Goal: Information Seeking & Learning: Learn about a topic

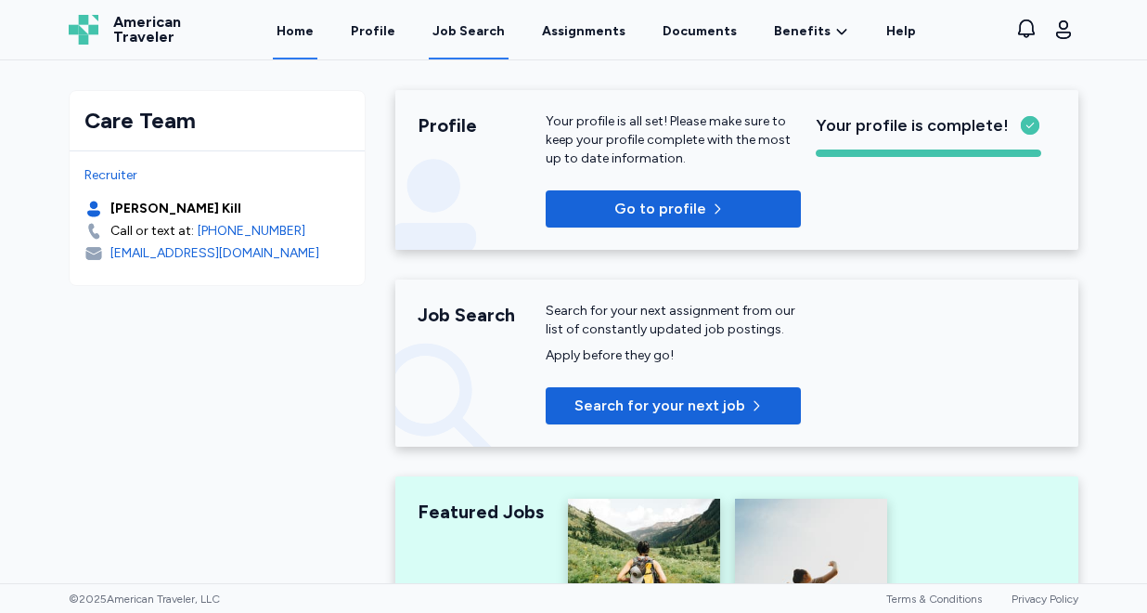
click at [471, 31] on div "Job Search" at bounding box center [469, 31] width 72 height 19
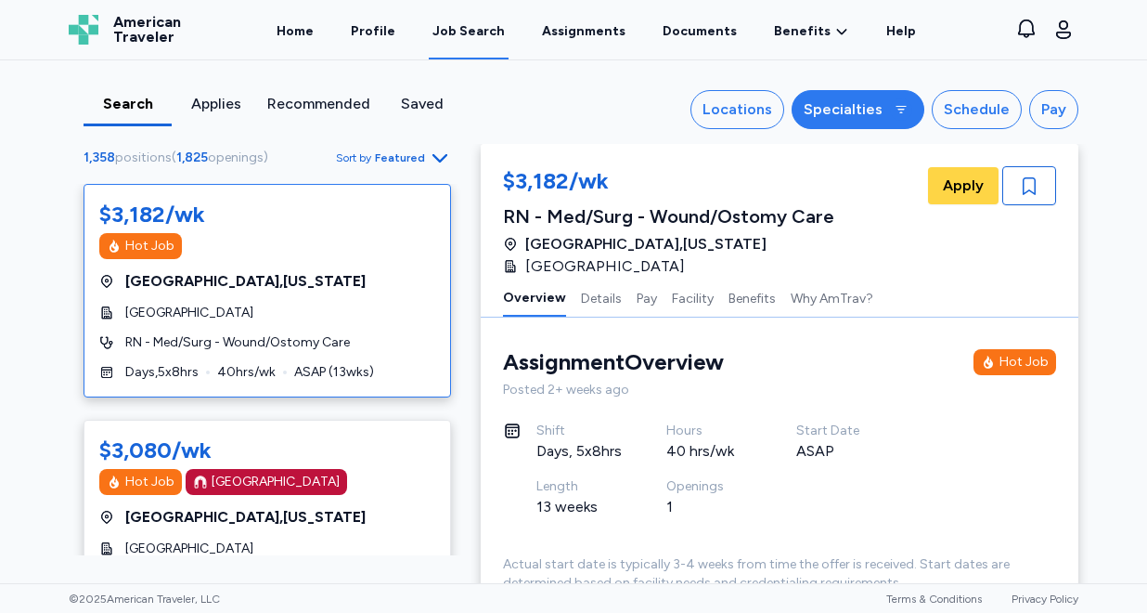
click at [871, 108] on div "Specialties" at bounding box center [843, 109] width 79 height 22
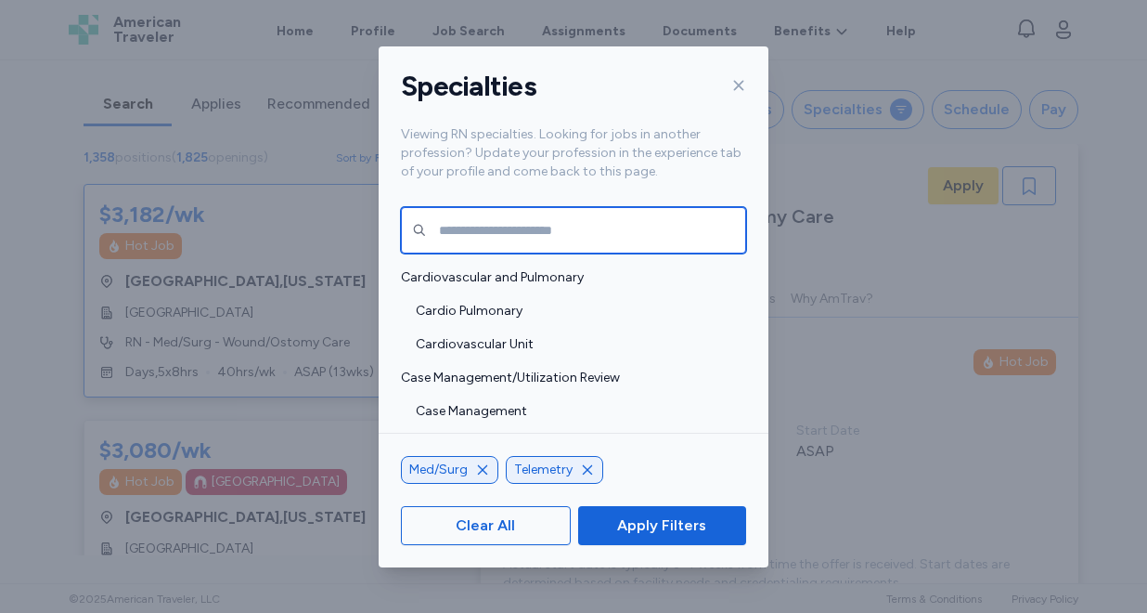
click at [593, 239] on input "text" at bounding box center [573, 230] width 345 height 46
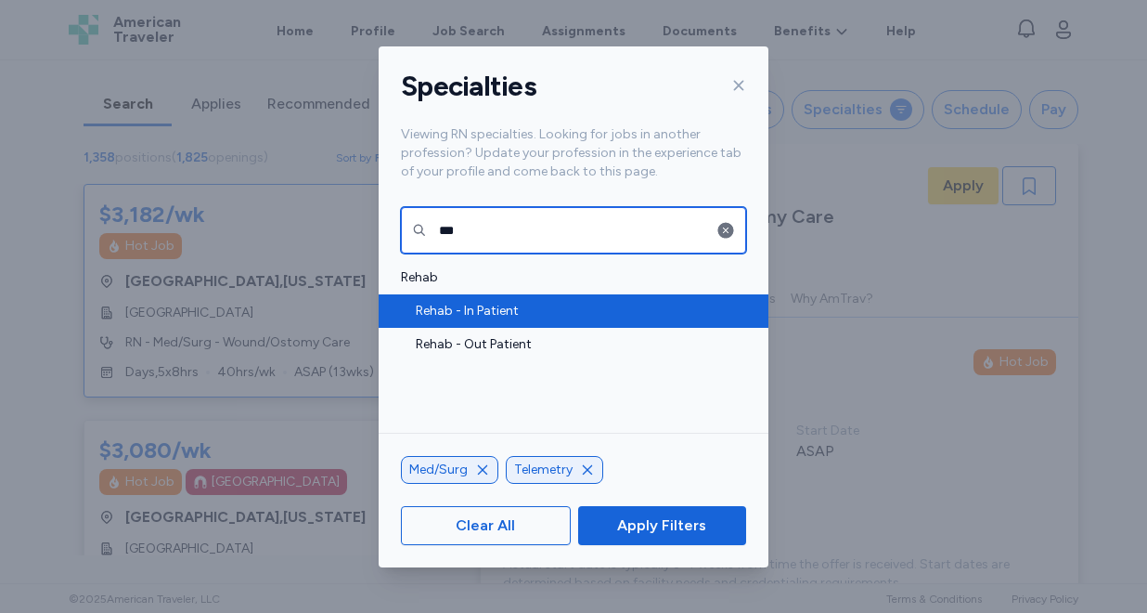
type input "***"
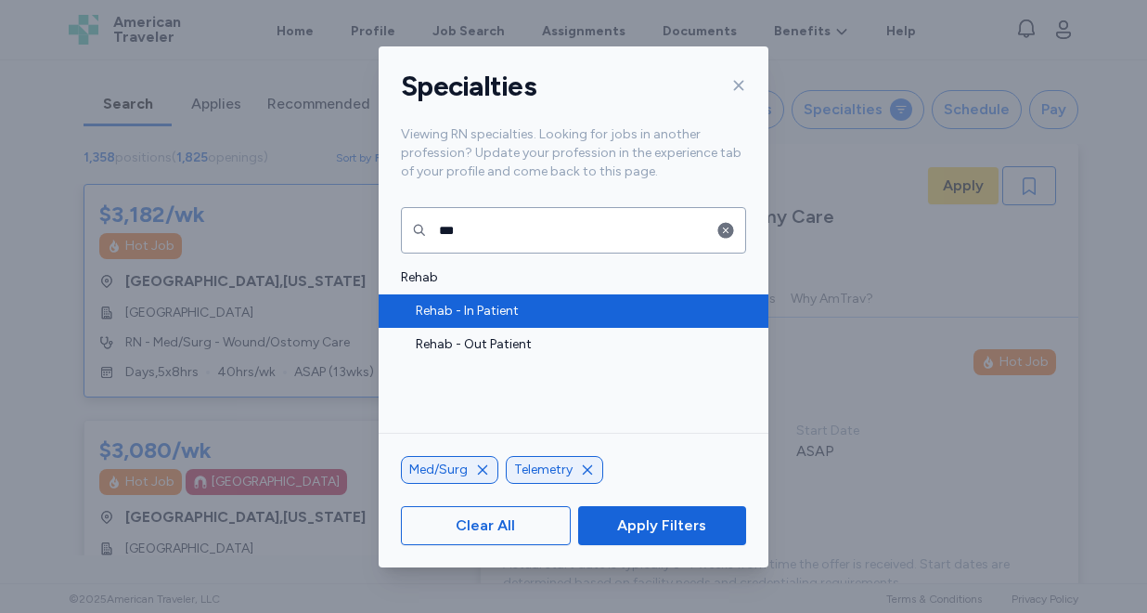
click at [518, 308] on span "Rehab - In Patient" at bounding box center [575, 311] width 319 height 19
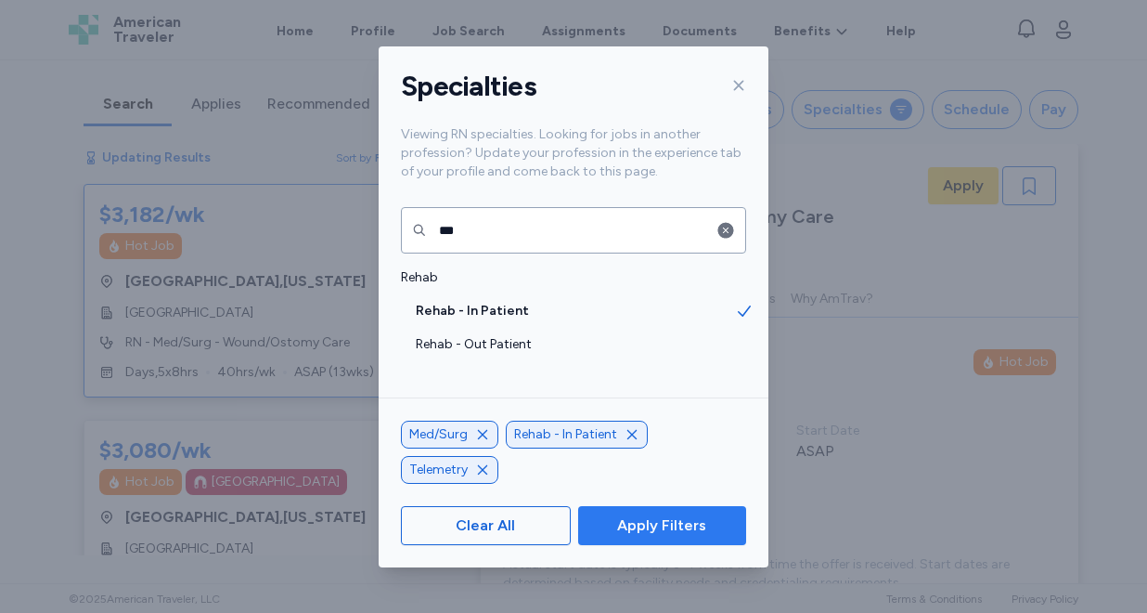
click at [668, 523] on span "Apply Filters" at bounding box center [661, 525] width 89 height 22
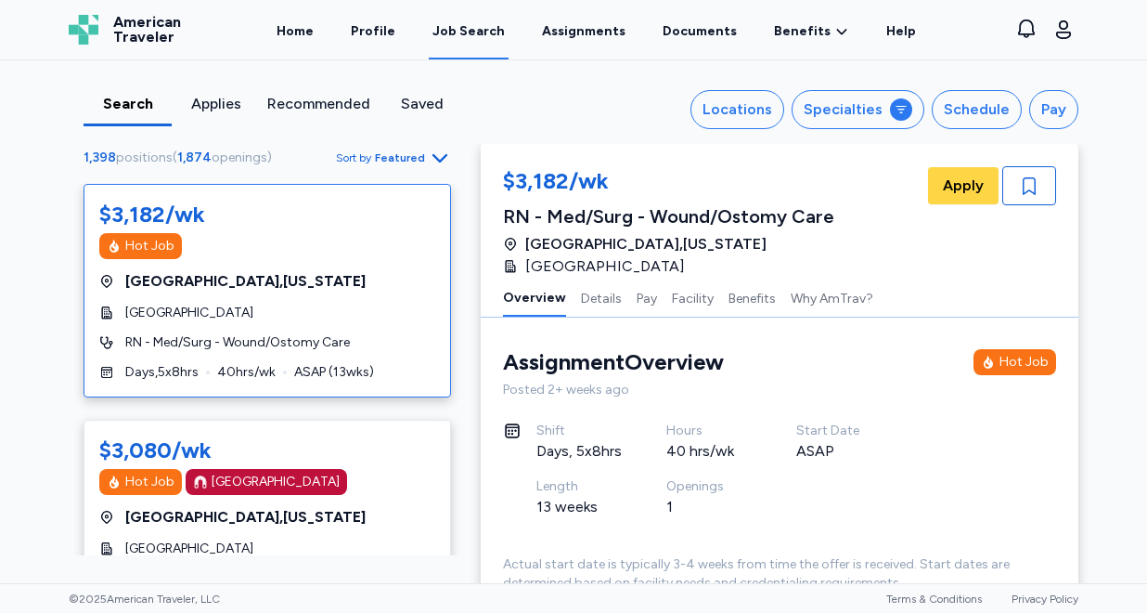
click at [414, 153] on span "Featured" at bounding box center [400, 157] width 50 height 15
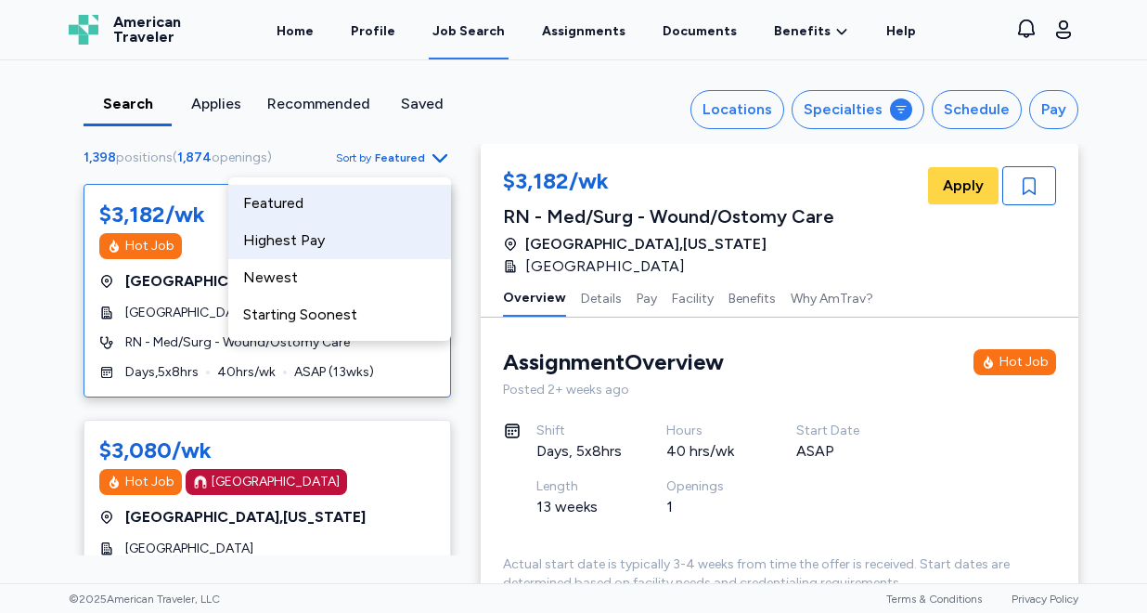
click at [387, 228] on div "Highest Pay" at bounding box center [339, 240] width 223 height 37
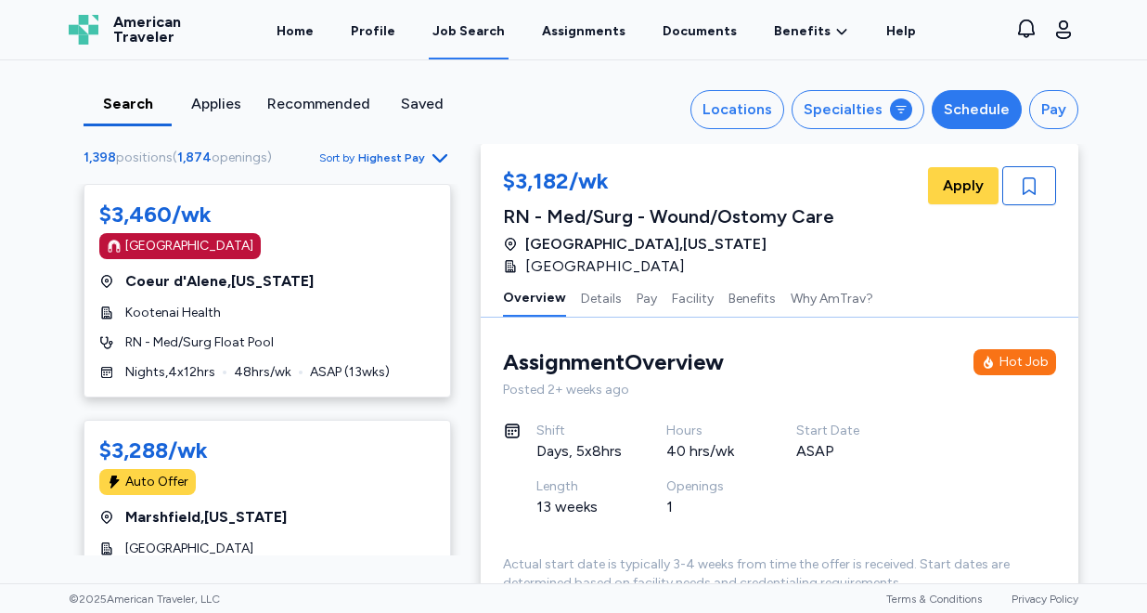
click at [982, 110] on div "Schedule" at bounding box center [977, 109] width 66 height 22
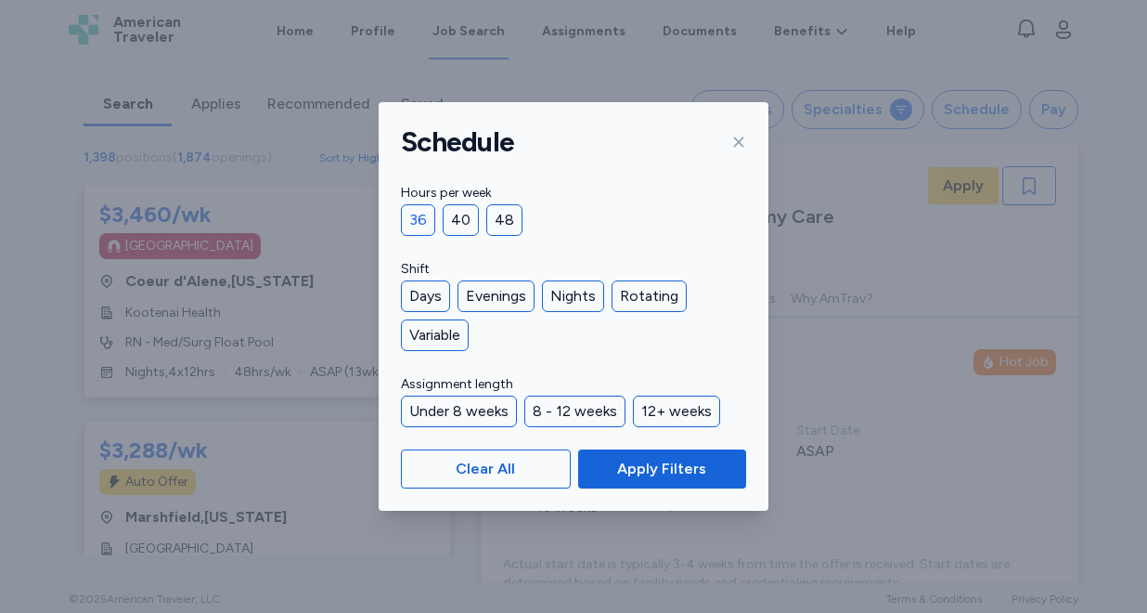
click at [426, 206] on div "36" at bounding box center [418, 220] width 34 height 32
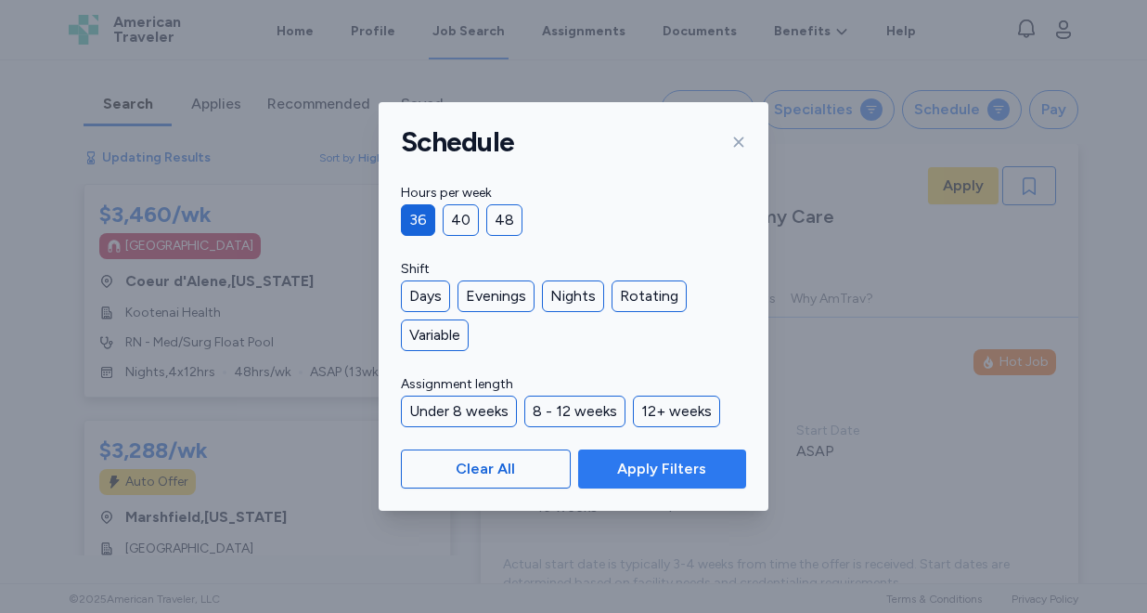
click at [673, 471] on span "Apply Filters" at bounding box center [661, 469] width 89 height 22
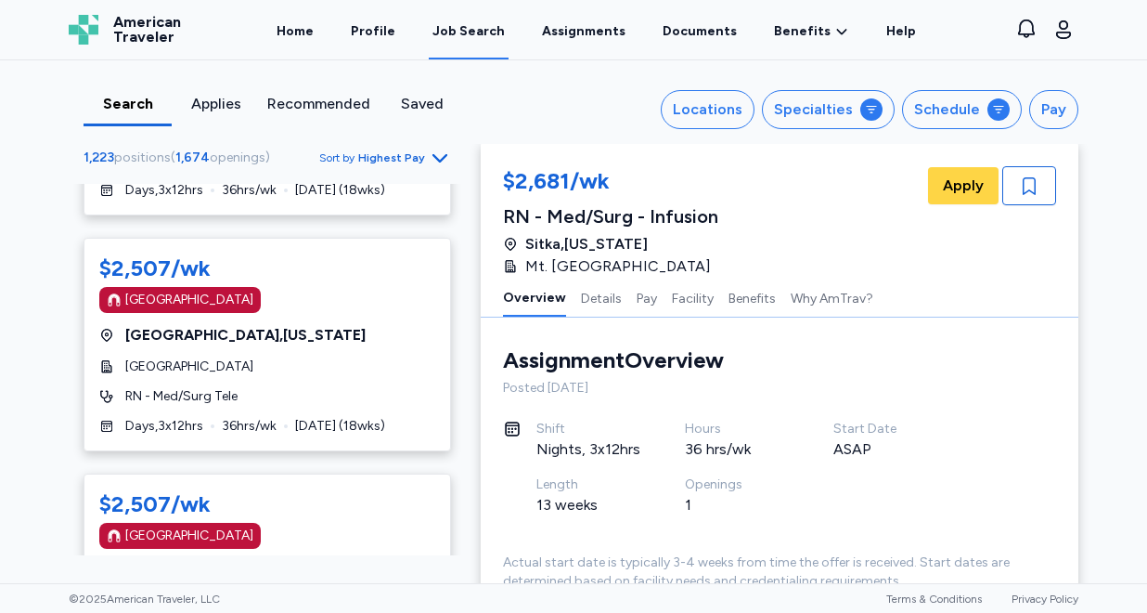
scroll to position [4381, 0]
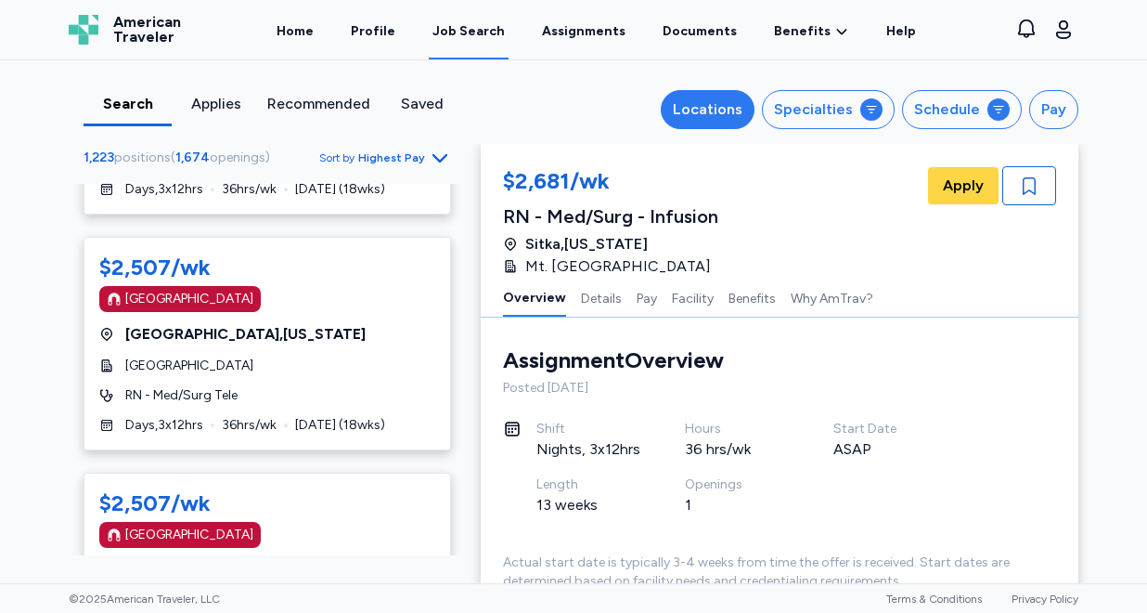
click at [710, 121] on button "Locations" at bounding box center [708, 109] width 94 height 39
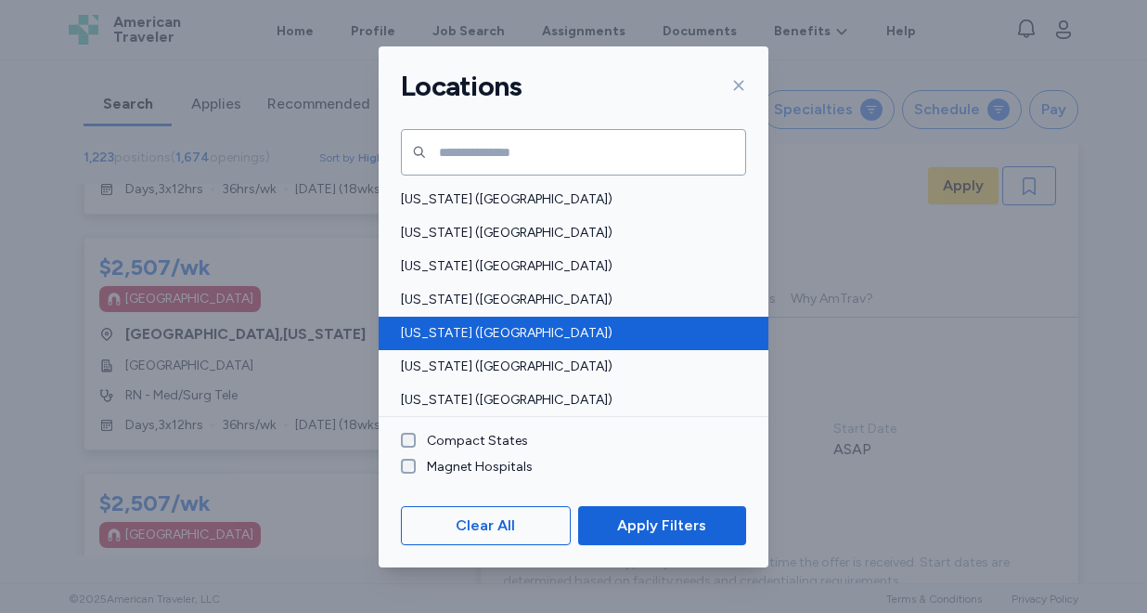
click at [489, 330] on span "[US_STATE] ([GEOGRAPHIC_DATA])" at bounding box center [568, 333] width 334 height 19
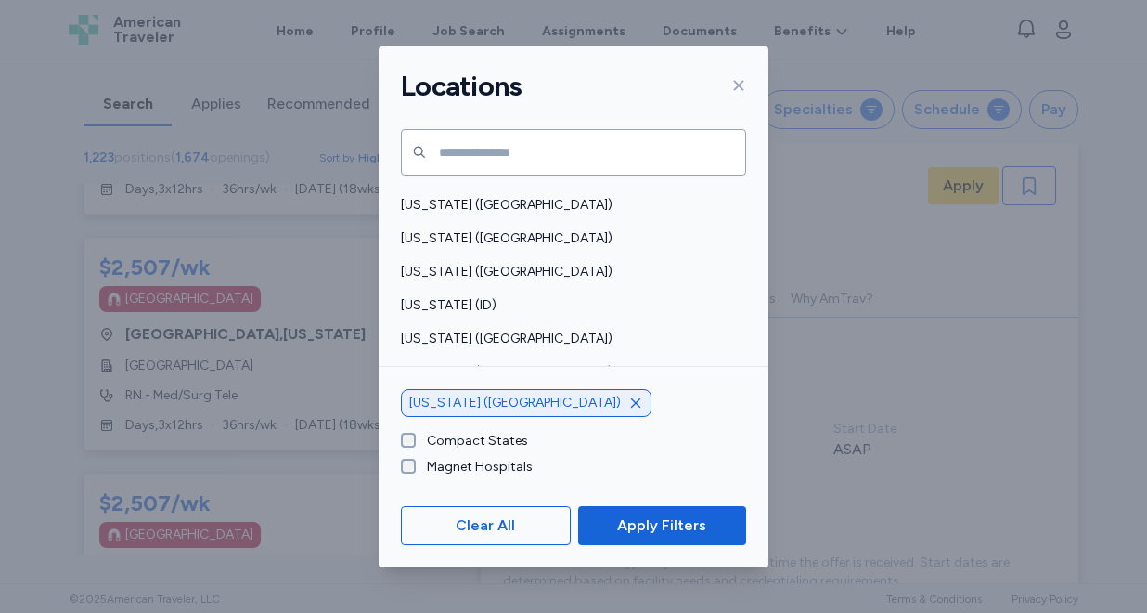
scroll to position [296, 0]
click at [489, 330] on span "[US_STATE] ([GEOGRAPHIC_DATA])" at bounding box center [568, 338] width 334 height 19
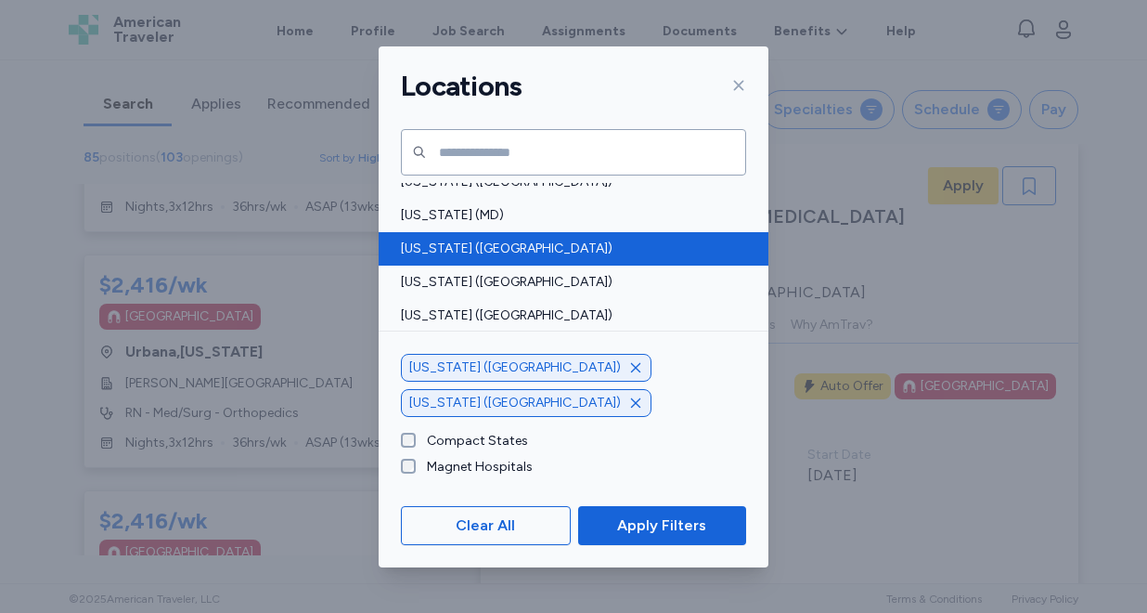
scroll to position [4381, 0]
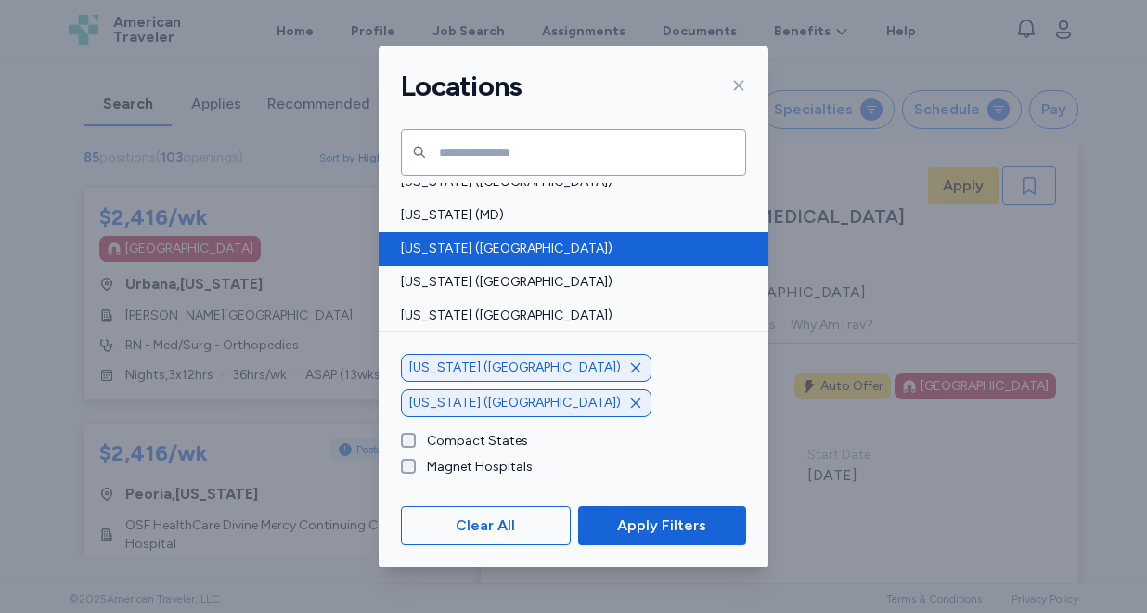
click at [495, 251] on span "[US_STATE] ([GEOGRAPHIC_DATA])" at bounding box center [568, 248] width 334 height 19
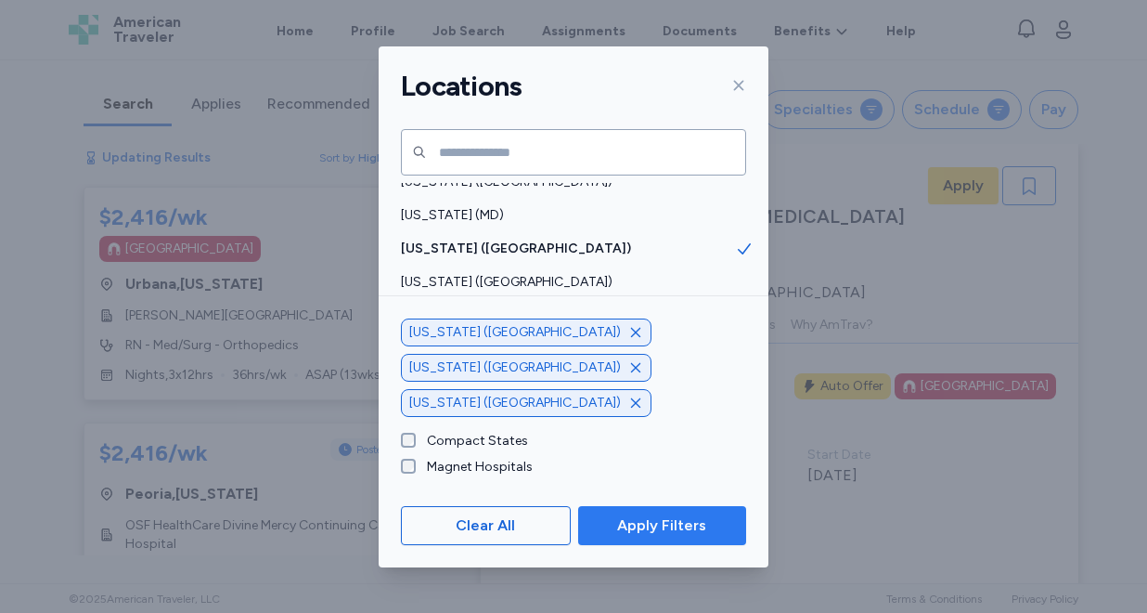
click at [654, 521] on span "Apply Filters" at bounding box center [661, 525] width 89 height 22
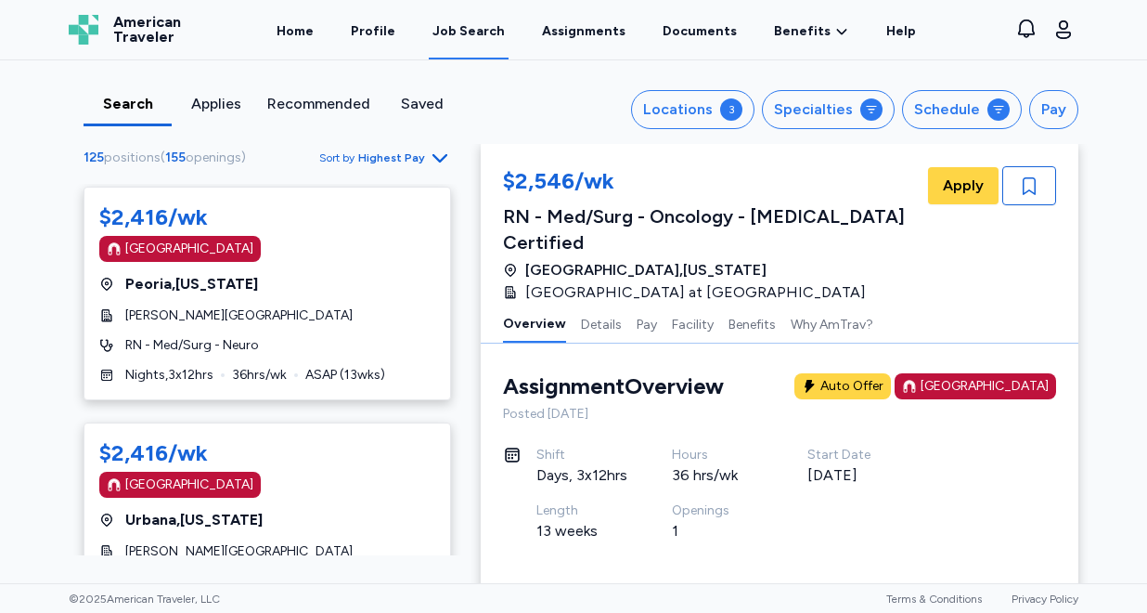
click at [390, 161] on span "Highest Pay" at bounding box center [391, 157] width 67 height 15
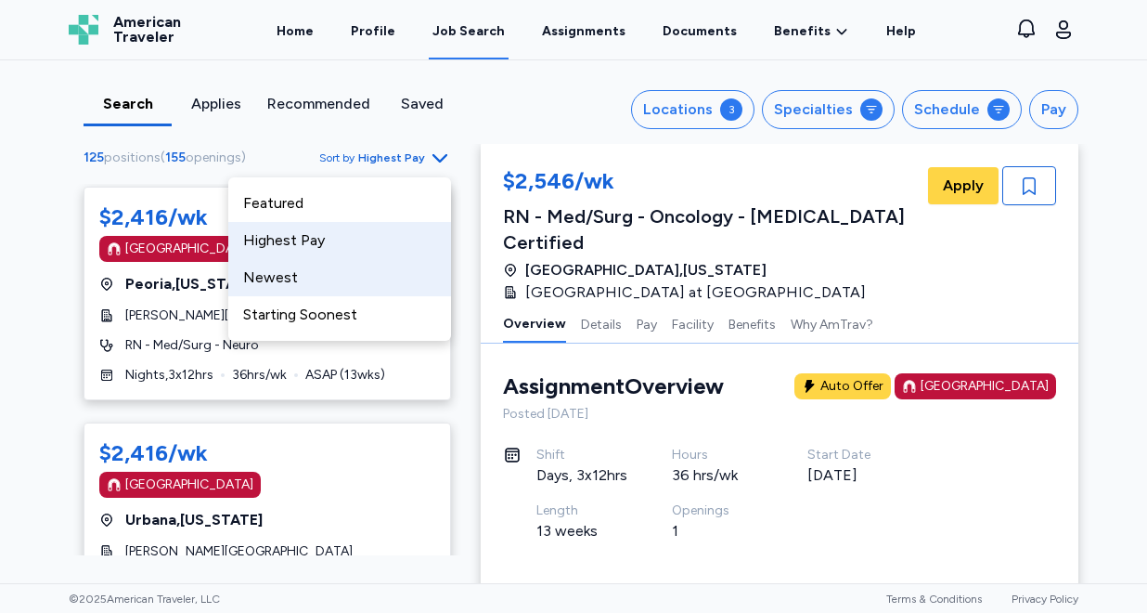
click at [337, 281] on div "Newest" at bounding box center [339, 277] width 223 height 37
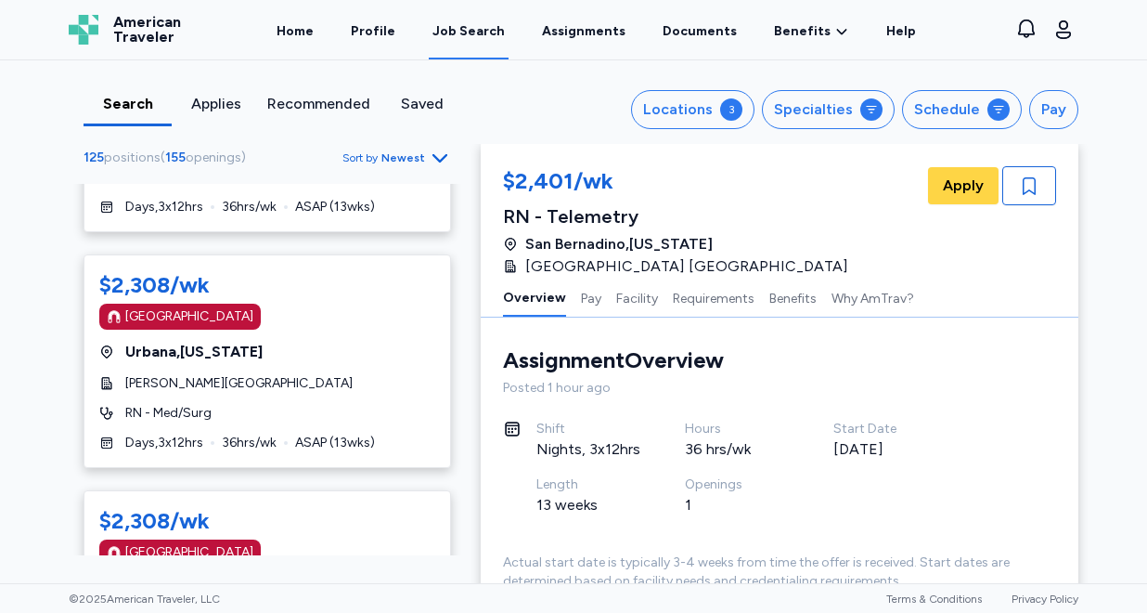
scroll to position [5320, 0]
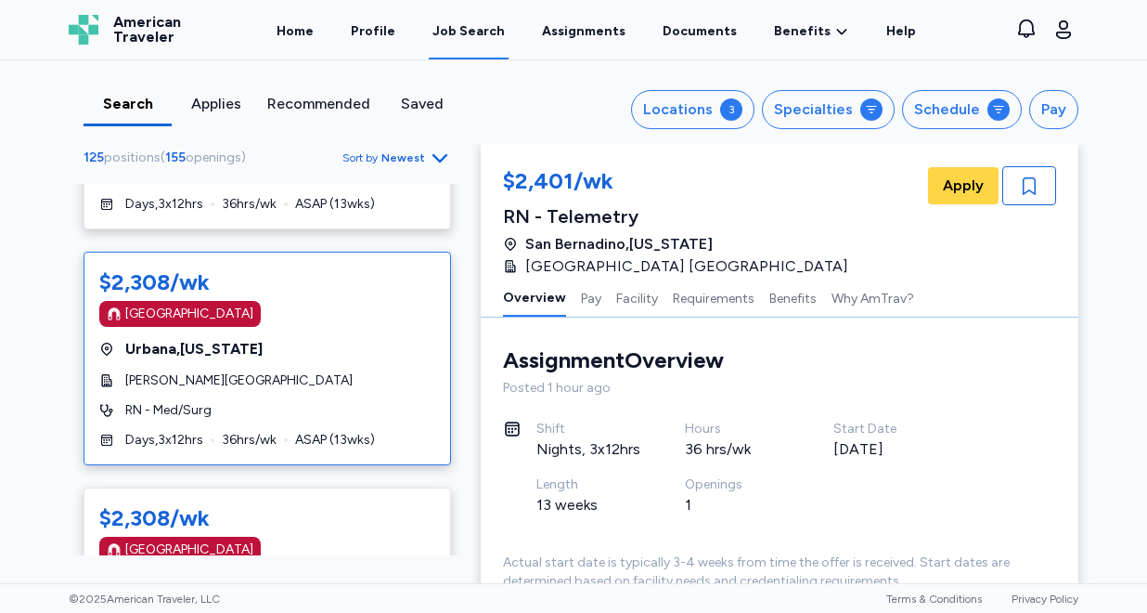
click at [351, 371] on div "[PERSON_NAME][GEOGRAPHIC_DATA]" at bounding box center [267, 380] width 336 height 19
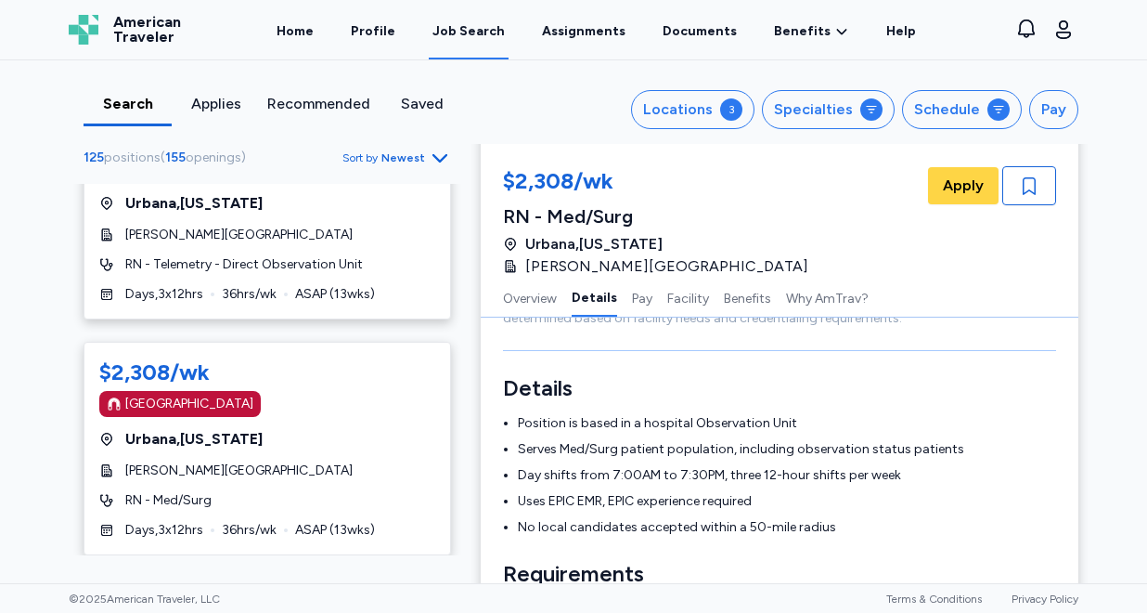
scroll to position [7826, 0]
